Goal: Navigation & Orientation: Find specific page/section

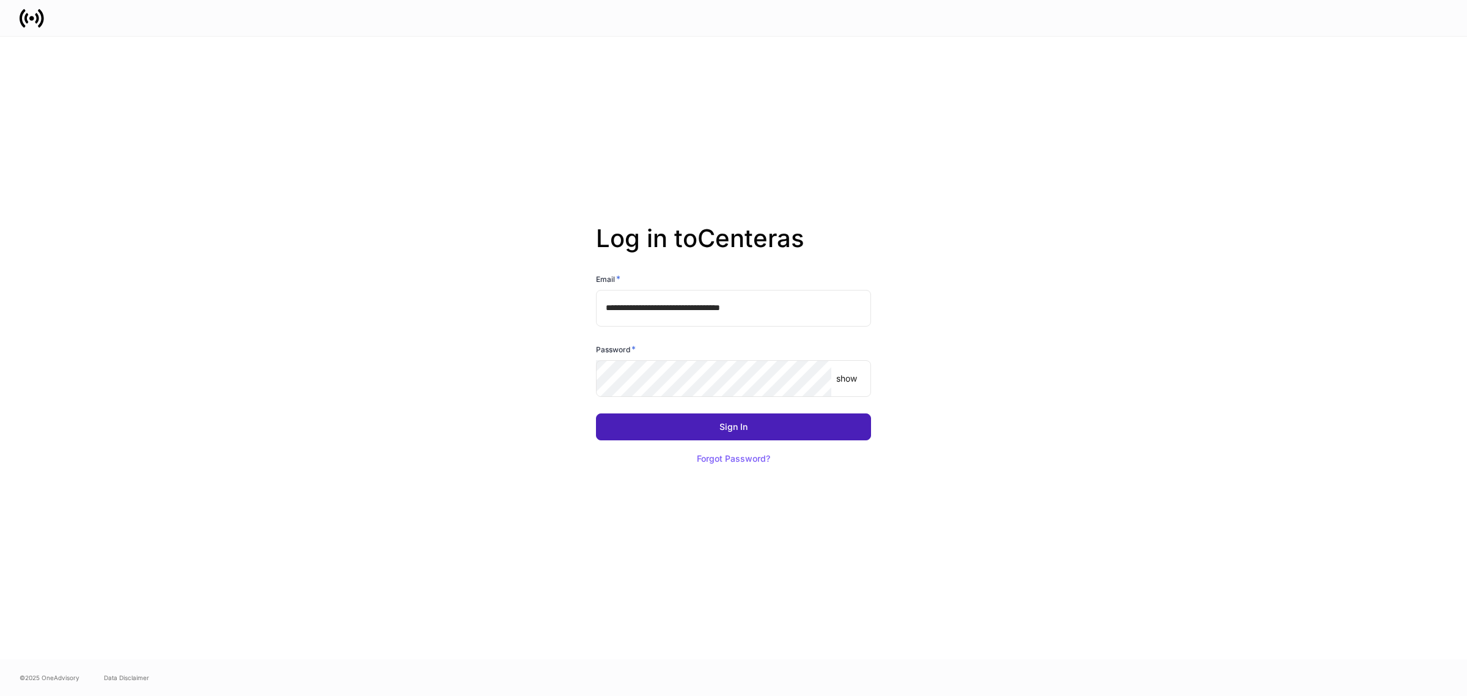
click at [672, 423] on button "Sign In" at bounding box center [733, 426] width 275 height 27
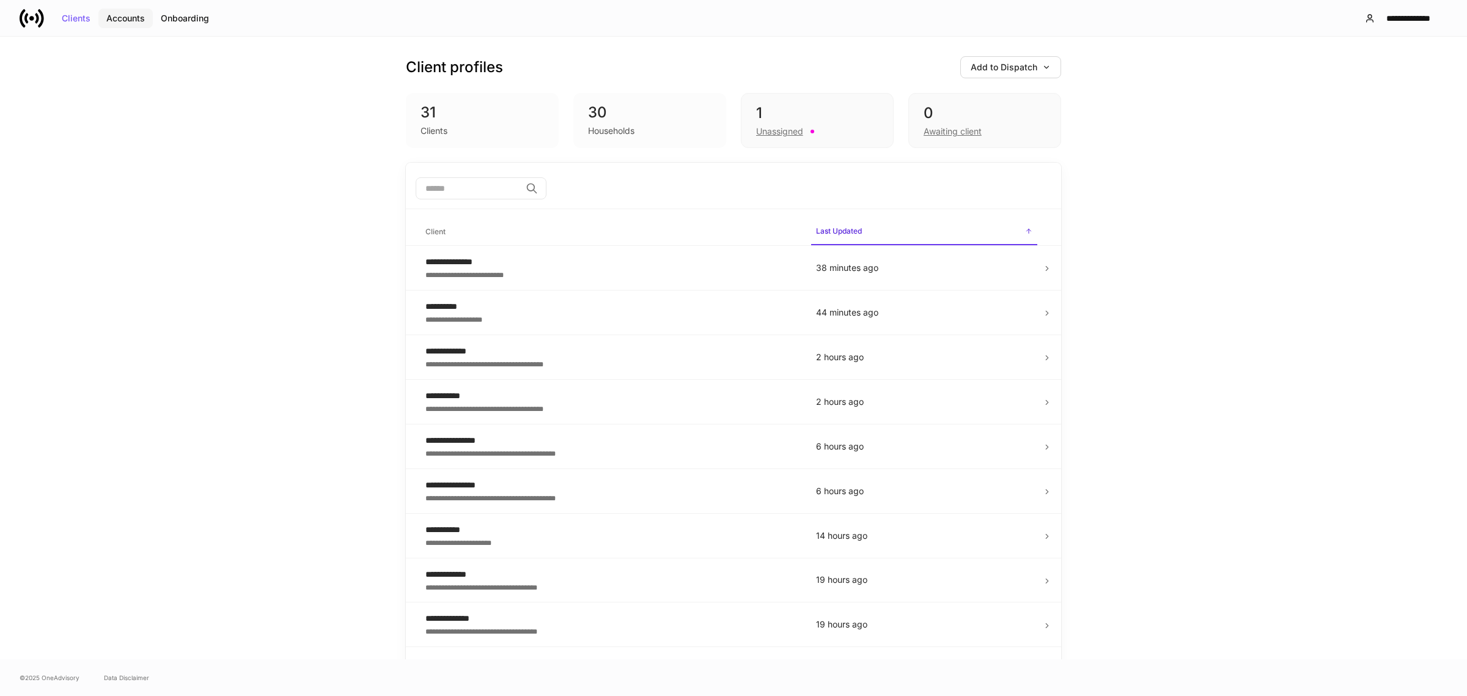
click at [139, 19] on div "Accounts" at bounding box center [125, 18] width 39 height 9
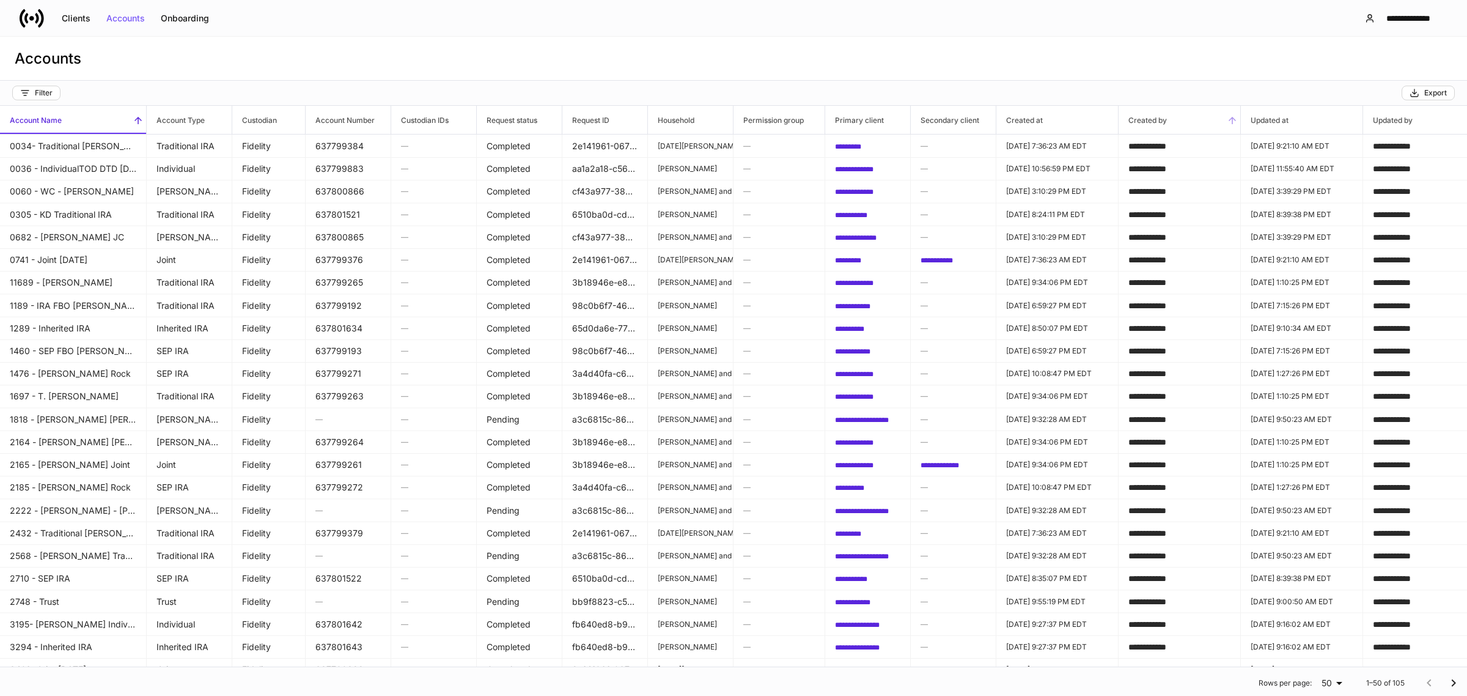
click at [1193, 120] on span "Created by" at bounding box center [1180, 120] width 122 height 28
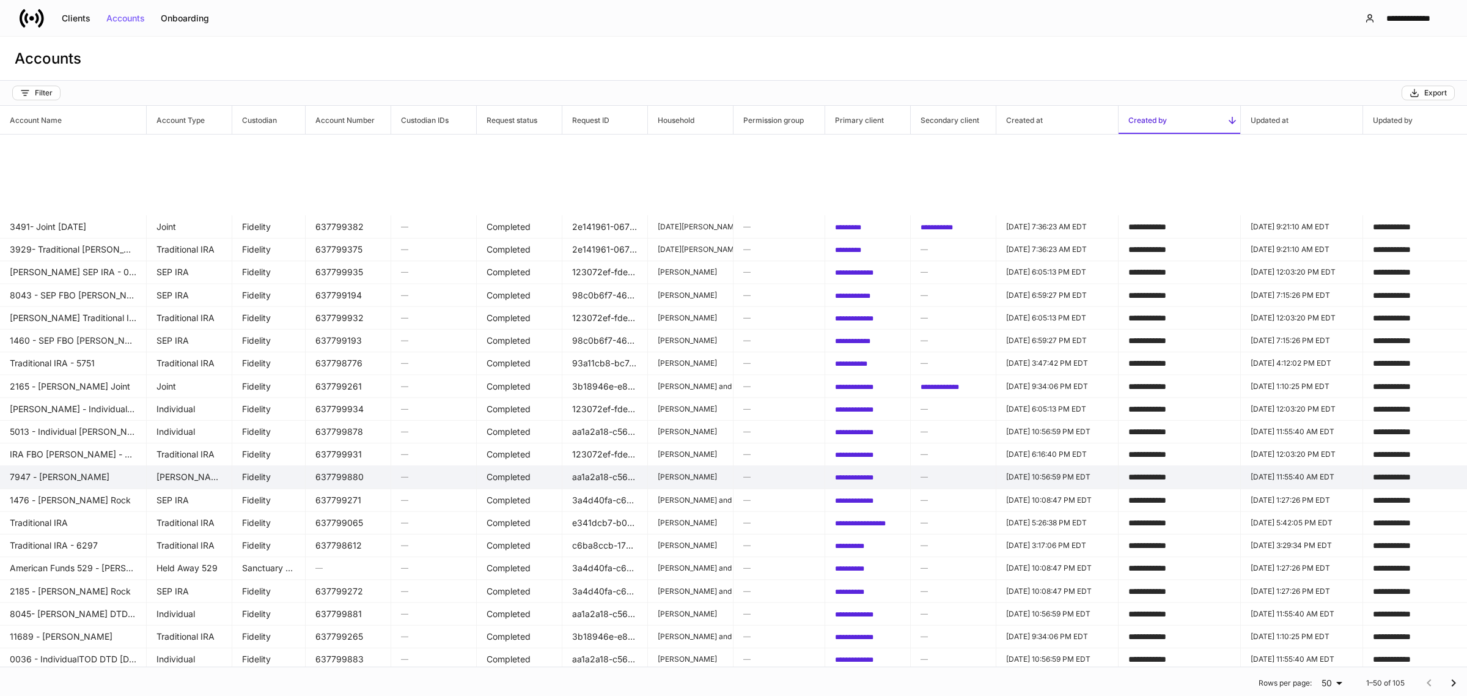
scroll to position [616, 0]
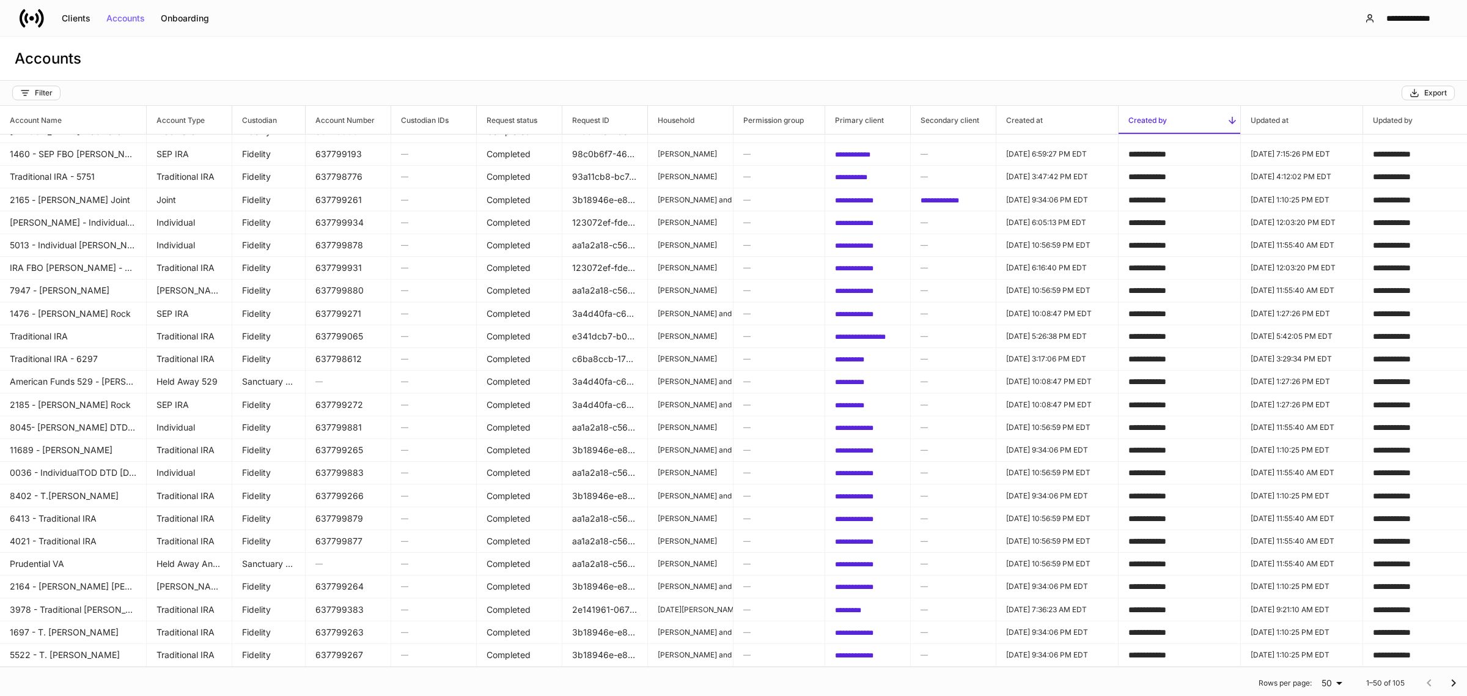
click at [34, 13] on icon at bounding box center [32, 18] width 24 height 24
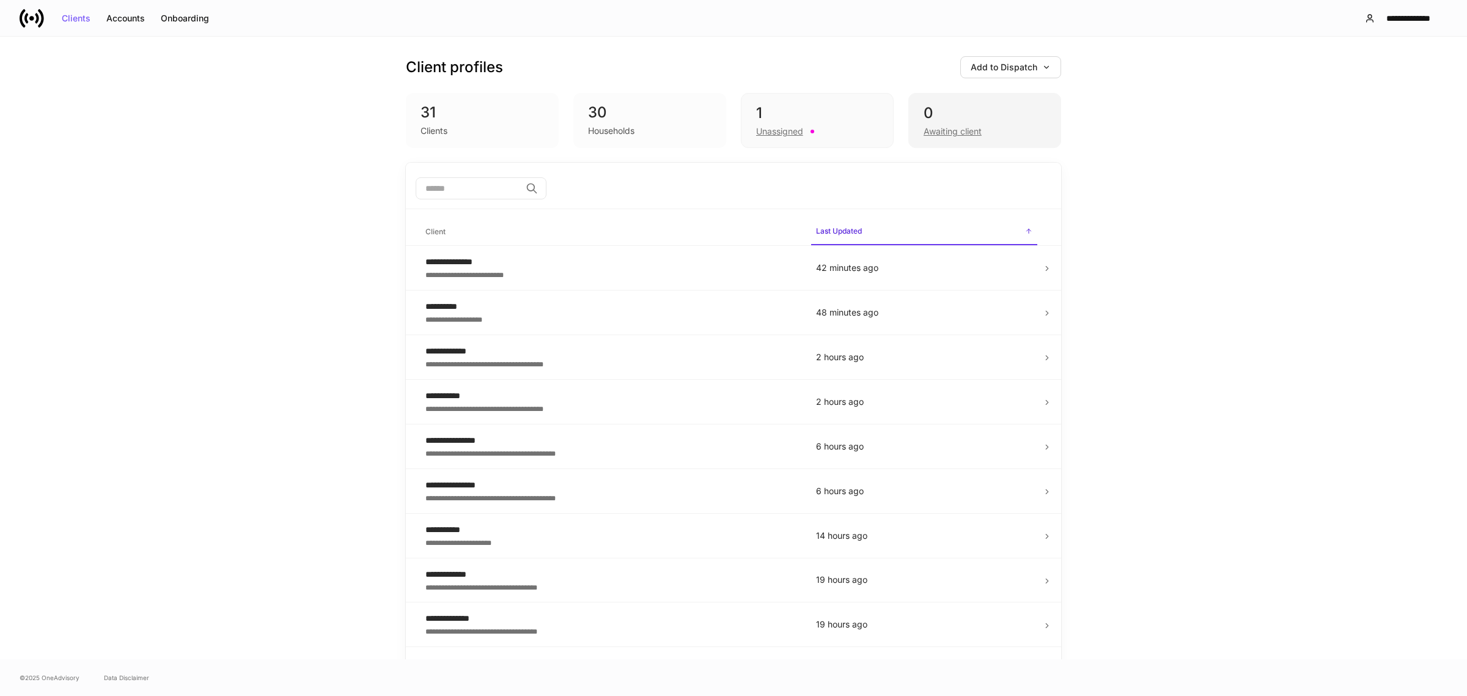
click at [964, 130] on div "Awaiting client" at bounding box center [953, 131] width 58 height 12
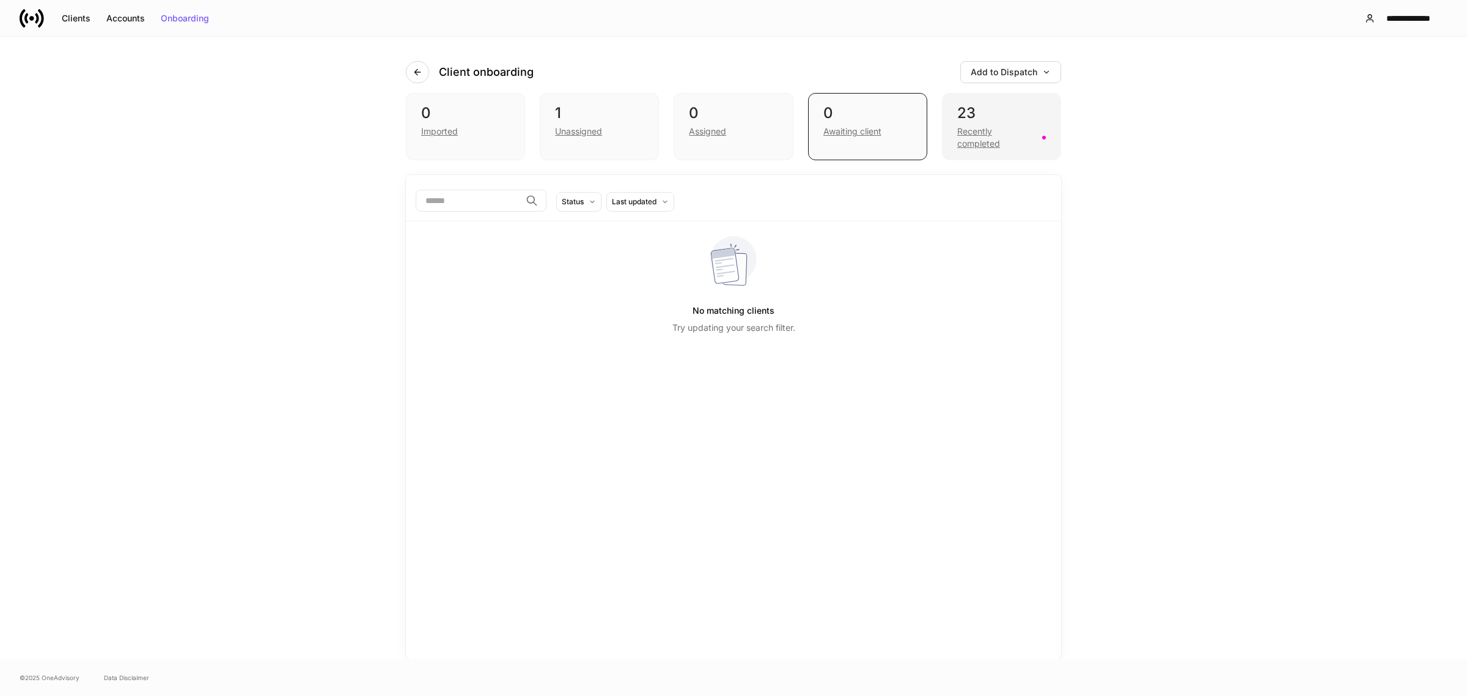
click at [989, 133] on div "Recently completed" at bounding box center [996, 137] width 78 height 24
